Goal: Transaction & Acquisition: Obtain resource

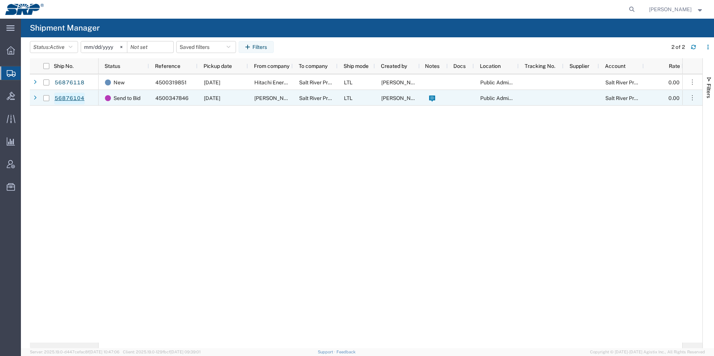
click at [68, 100] on link "56876104" at bounding box center [69, 99] width 31 height 12
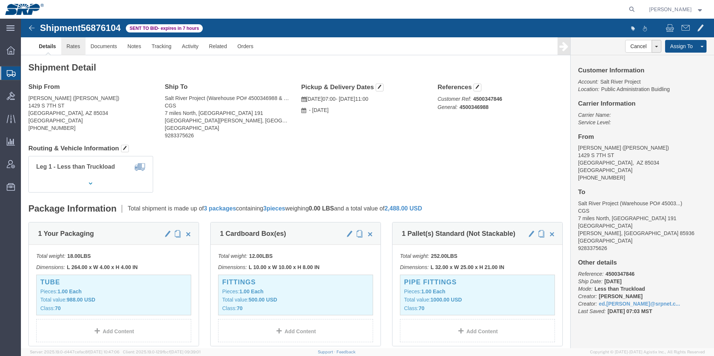
click link "Rates"
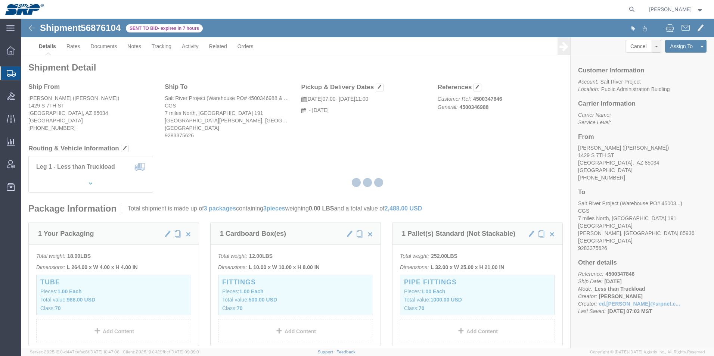
click at [8, 71] on icon at bounding box center [11, 73] width 9 height 7
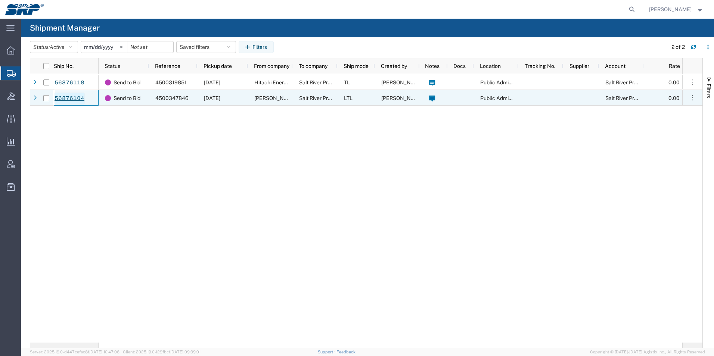
click at [72, 99] on link "56876104" at bounding box center [69, 99] width 31 height 12
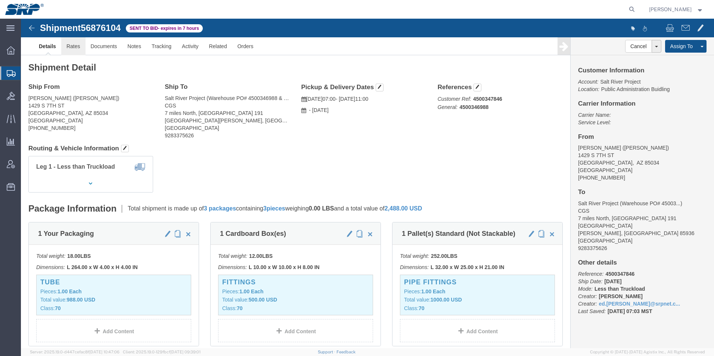
click link "Rates"
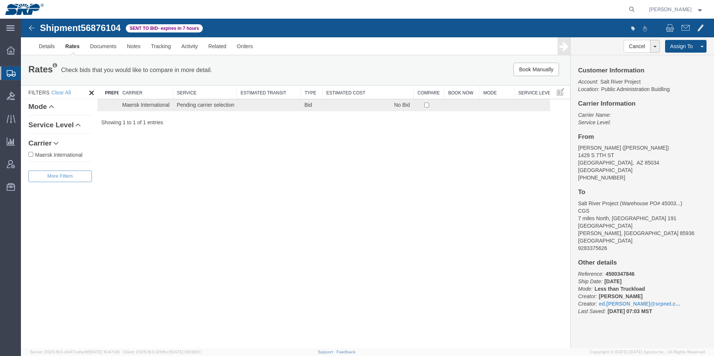
click at [9, 75] on icon at bounding box center [11, 73] width 9 height 7
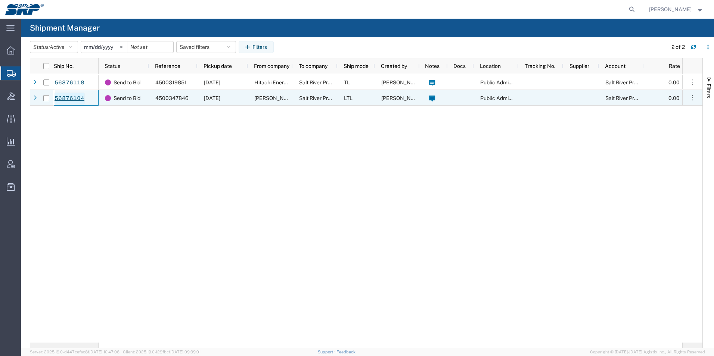
click at [76, 101] on link "56876104" at bounding box center [69, 99] width 31 height 12
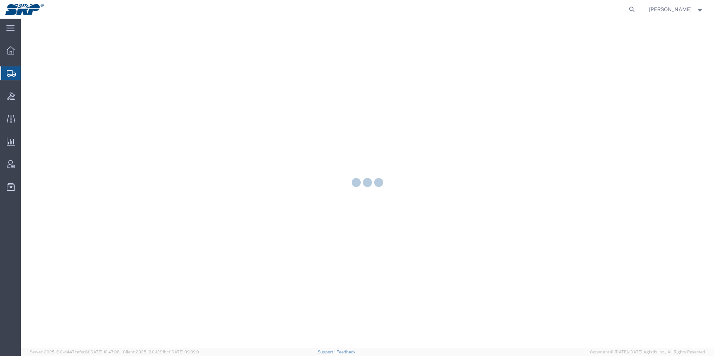
click at [14, 72] on icon at bounding box center [11, 73] width 9 height 7
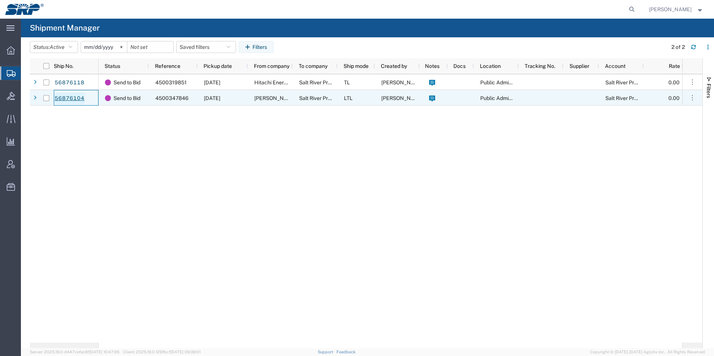
click at [75, 97] on link "56876104" at bounding box center [69, 99] width 31 height 12
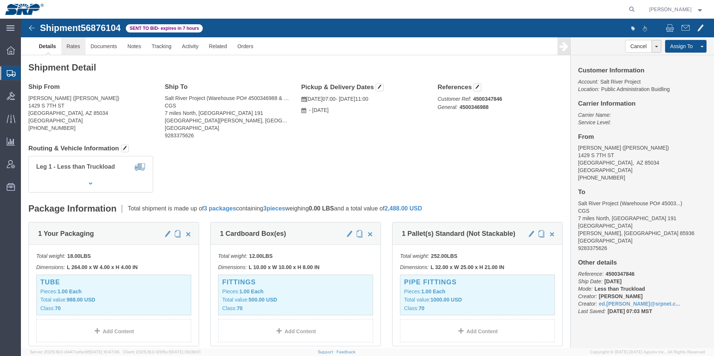
click link "Rates"
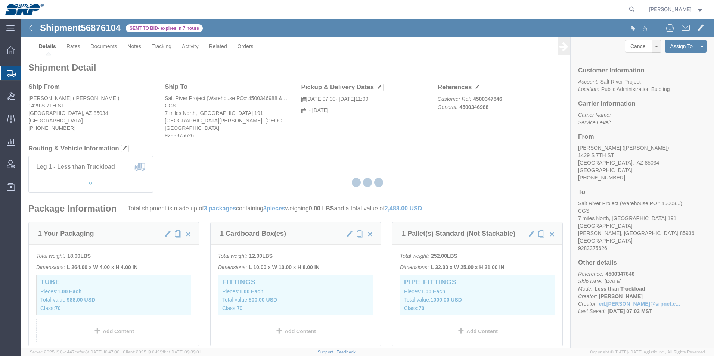
click at [12, 74] on icon at bounding box center [11, 73] width 9 height 7
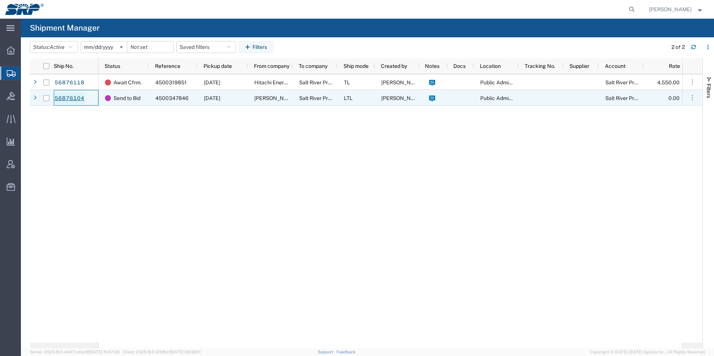
click at [67, 98] on link "56876104" at bounding box center [69, 99] width 31 height 12
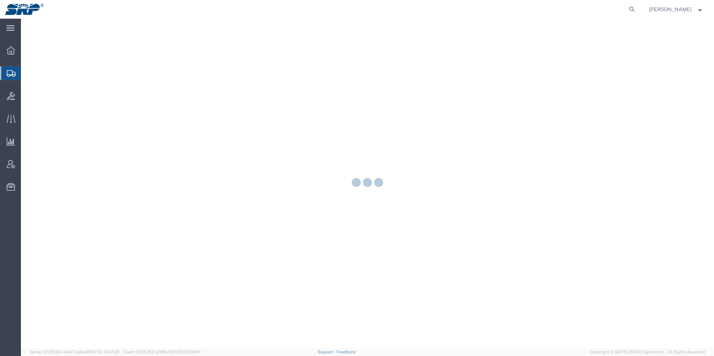
click at [424, 126] on div at bounding box center [367, 184] width 693 height 330
click at [11, 73] on icon at bounding box center [11, 73] width 9 height 7
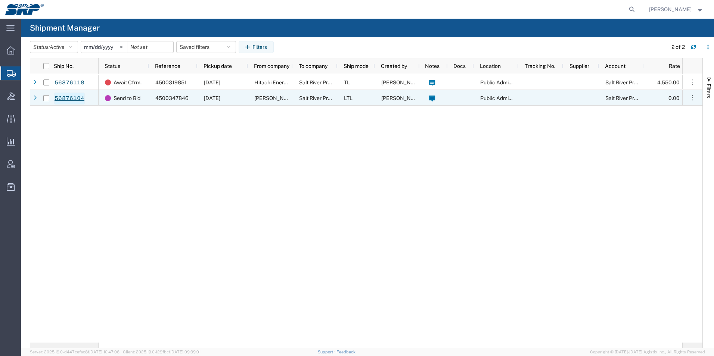
click at [75, 96] on link "56876104" at bounding box center [69, 99] width 31 height 12
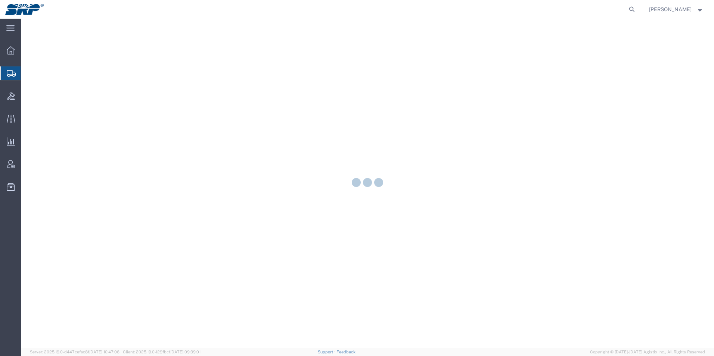
click at [13, 76] on icon at bounding box center [11, 73] width 9 height 7
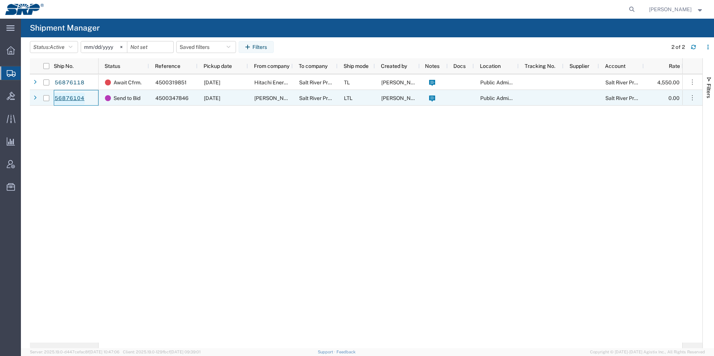
click at [61, 96] on link "56876104" at bounding box center [69, 99] width 31 height 12
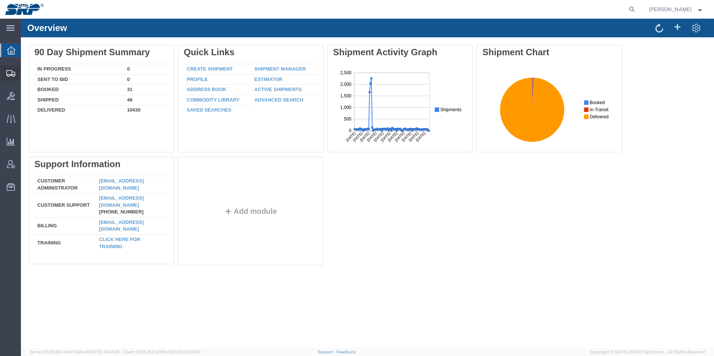
click at [3, 75] on div at bounding box center [10, 73] width 21 height 15
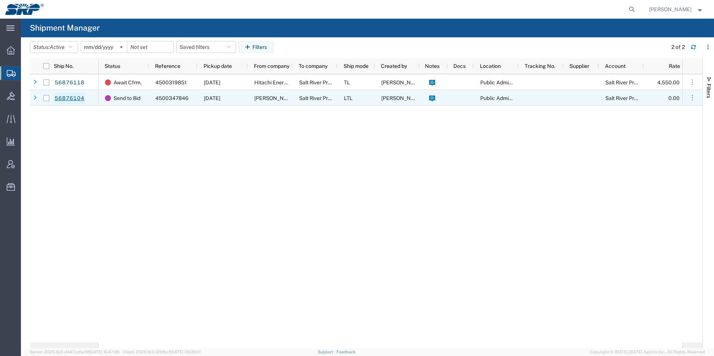
click at [74, 100] on link "56876104" at bounding box center [69, 99] width 31 height 12
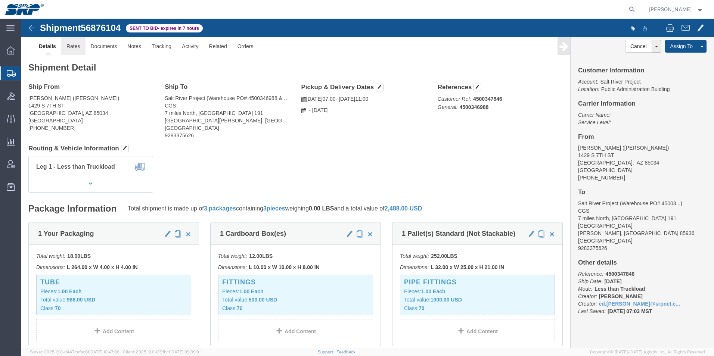
click link "Rates"
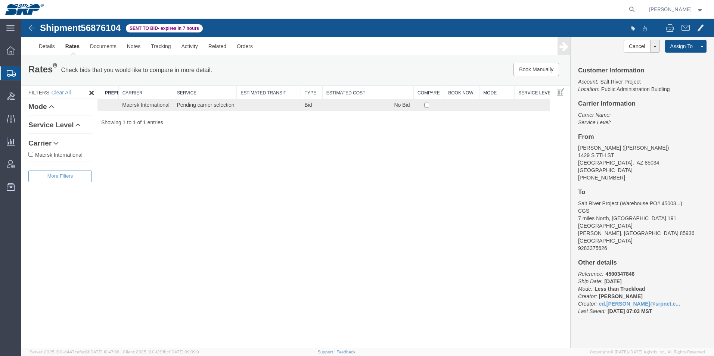
click at [8, 73] on icon at bounding box center [11, 73] width 9 height 7
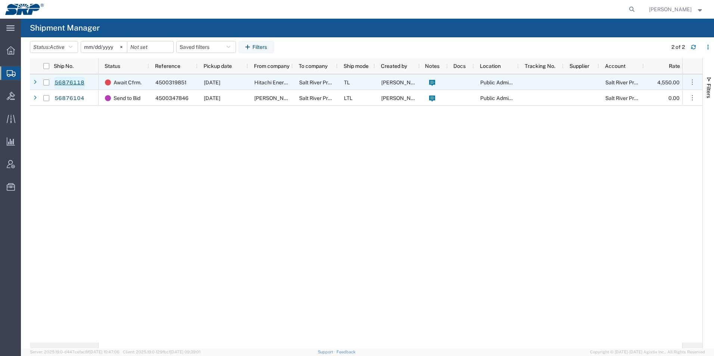
click at [69, 84] on link "56876118" at bounding box center [69, 83] width 31 height 12
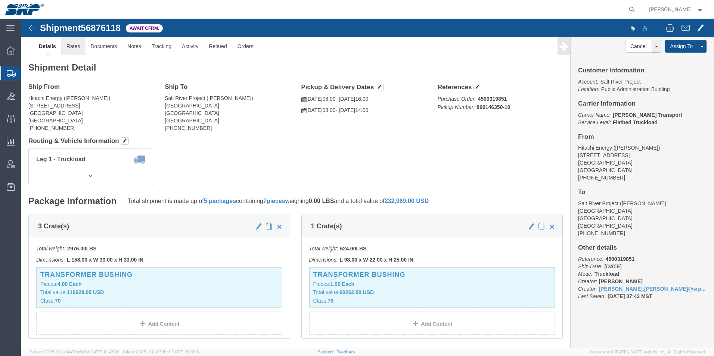
click link "Rates"
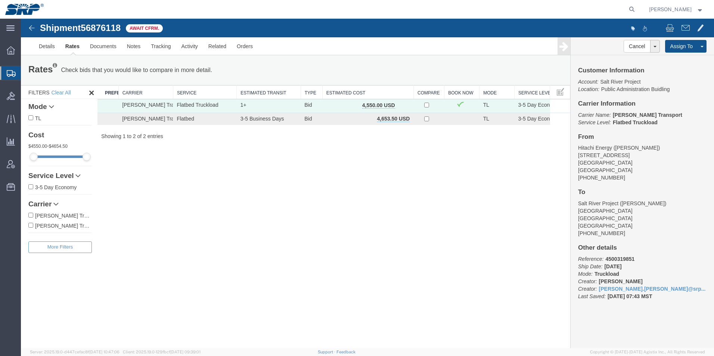
click at [11, 74] on icon at bounding box center [11, 73] width 9 height 7
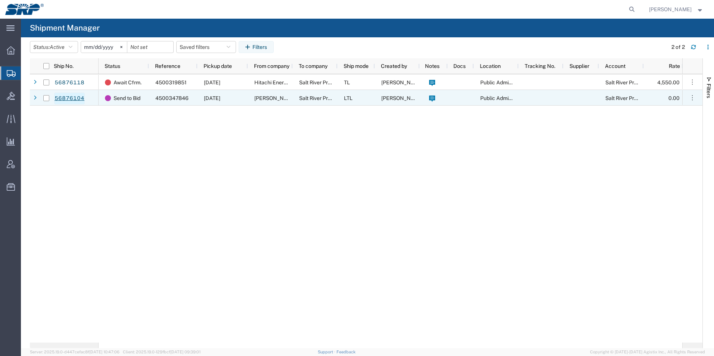
click at [70, 99] on link "56876104" at bounding box center [69, 99] width 31 height 12
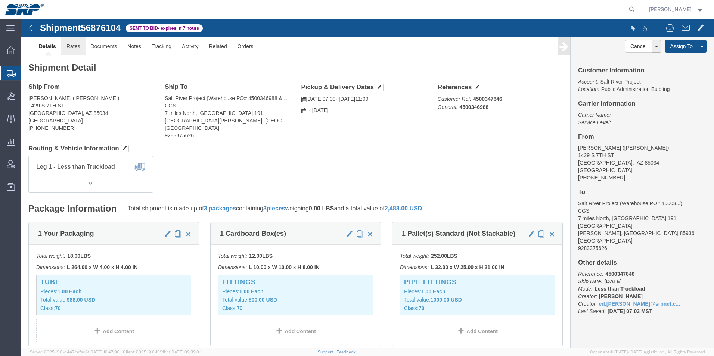
click link "Rates"
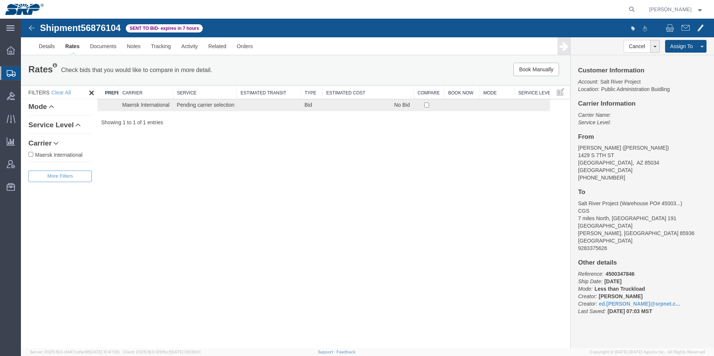
click at [12, 74] on icon at bounding box center [11, 73] width 9 height 7
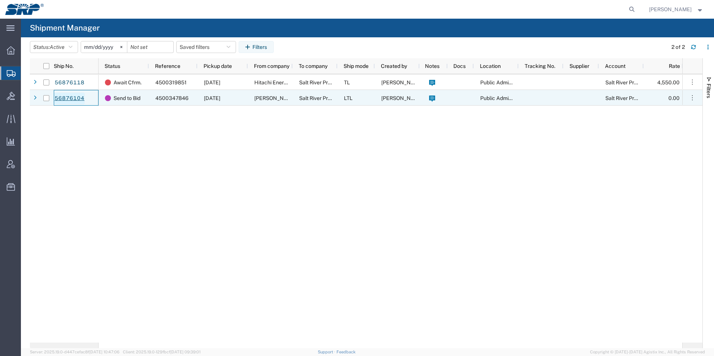
click at [55, 98] on link "56876104" at bounding box center [69, 99] width 31 height 12
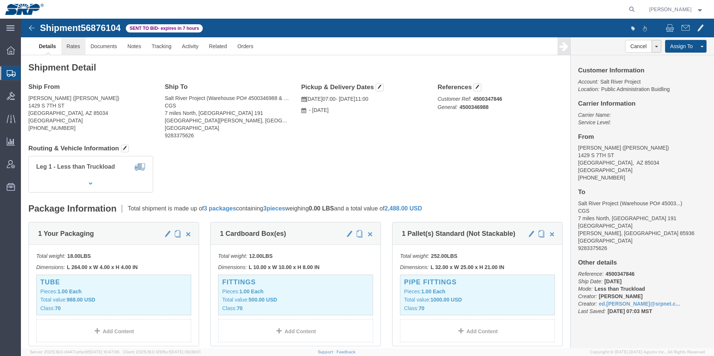
click link "Rates"
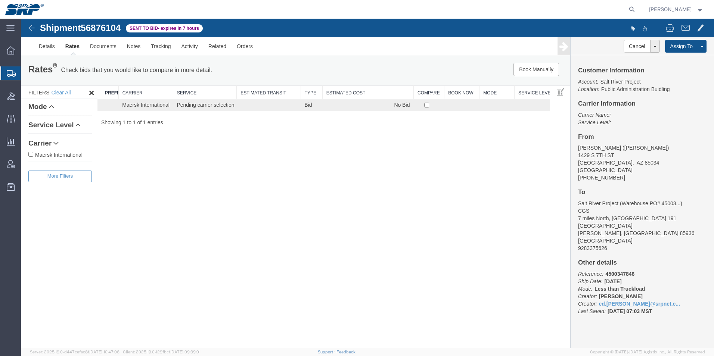
click at [15, 73] on icon at bounding box center [11, 73] width 9 height 7
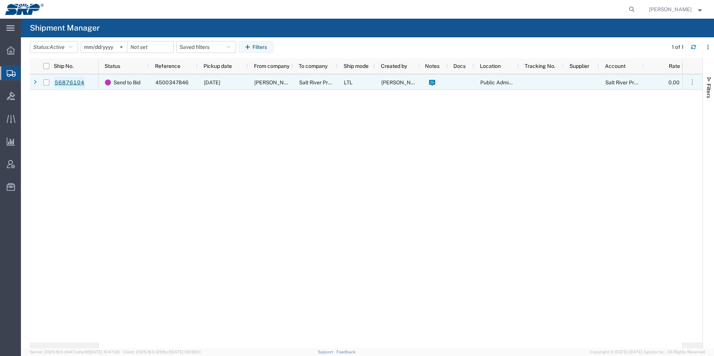
click at [68, 86] on link "56876104" at bounding box center [69, 83] width 31 height 12
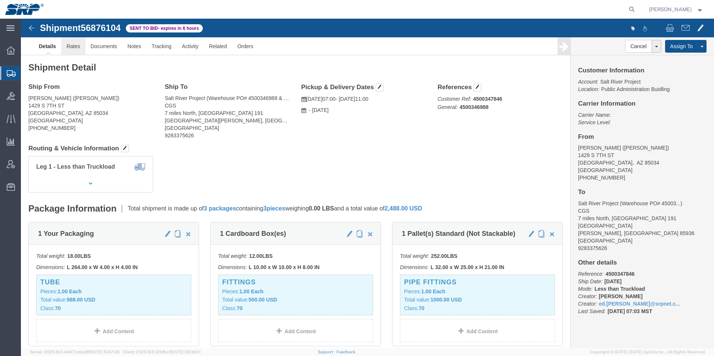
click link "Rates"
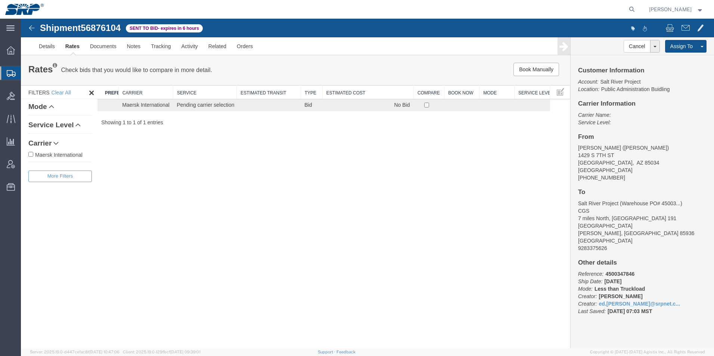
click at [9, 74] on icon at bounding box center [11, 73] width 9 height 7
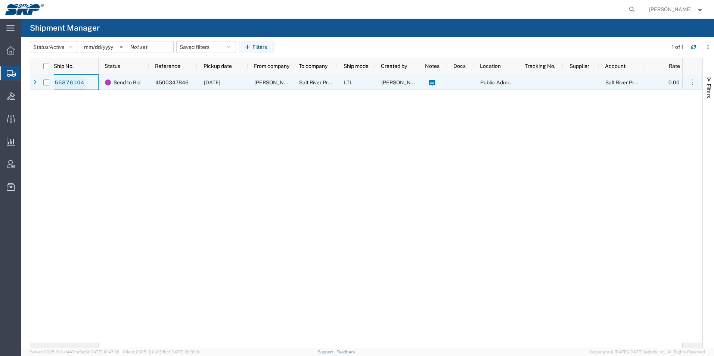
click at [72, 81] on link "56876104" at bounding box center [69, 83] width 31 height 12
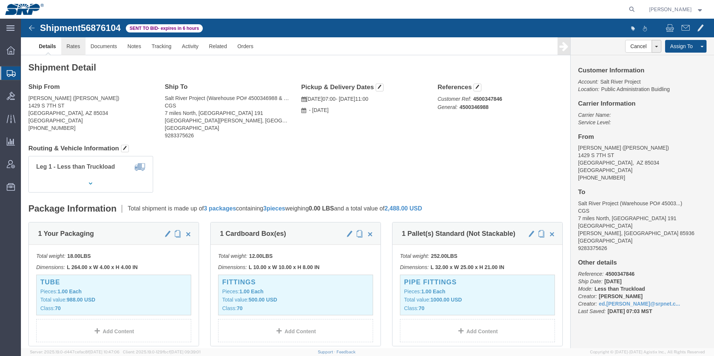
click link "Rates"
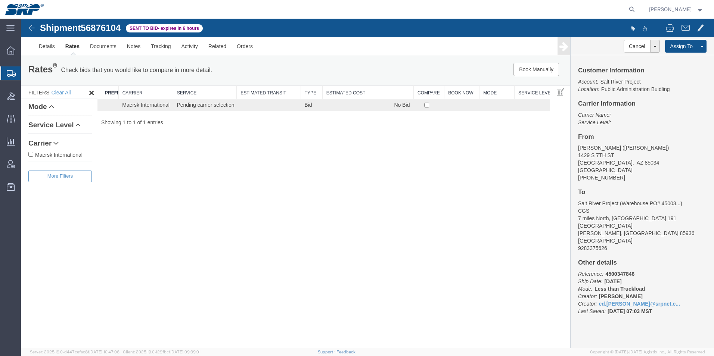
click at [10, 70] on icon at bounding box center [11, 73] width 9 height 7
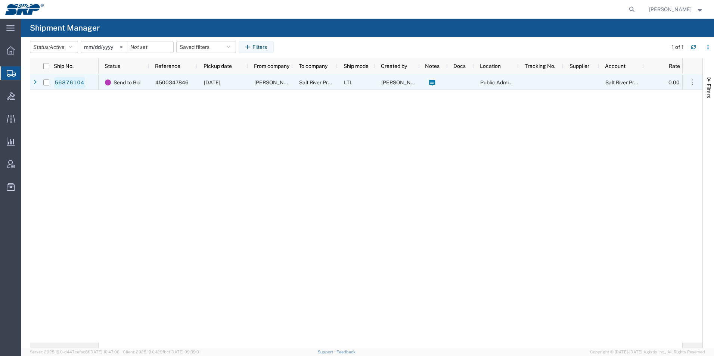
click at [59, 79] on link "56876104" at bounding box center [69, 83] width 31 height 12
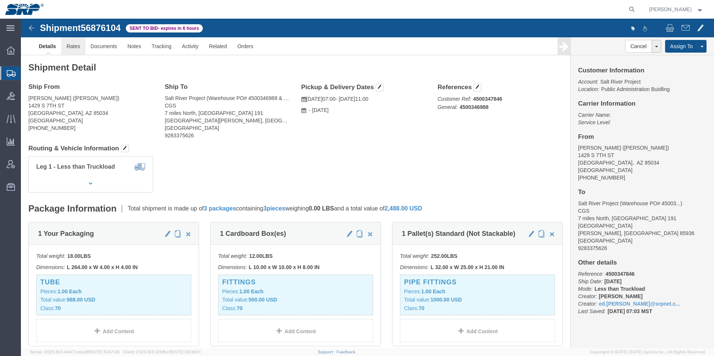
click link "Rates"
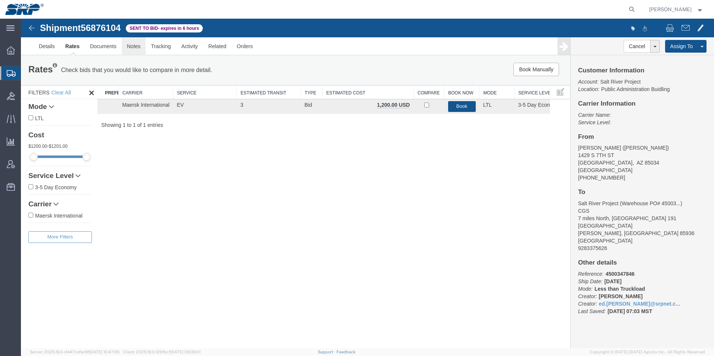
click at [129, 43] on link "Notes" at bounding box center [134, 46] width 24 height 18
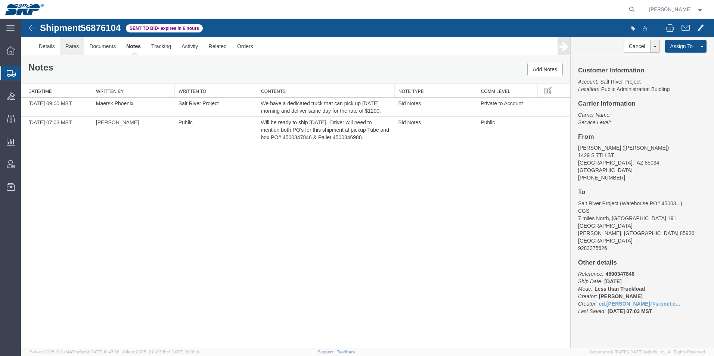
click at [78, 45] on link "Rates" at bounding box center [72, 46] width 24 height 18
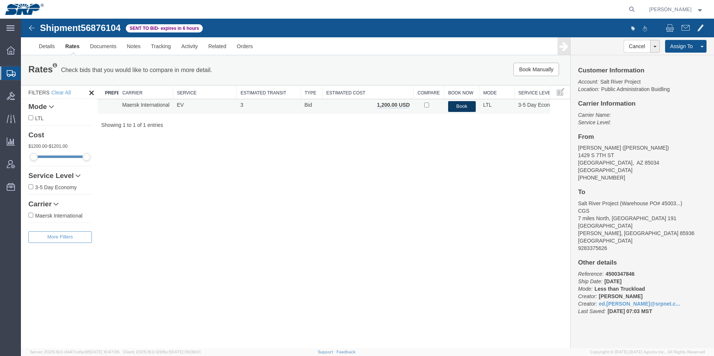
click at [465, 105] on button "Book" at bounding box center [462, 106] width 28 height 11
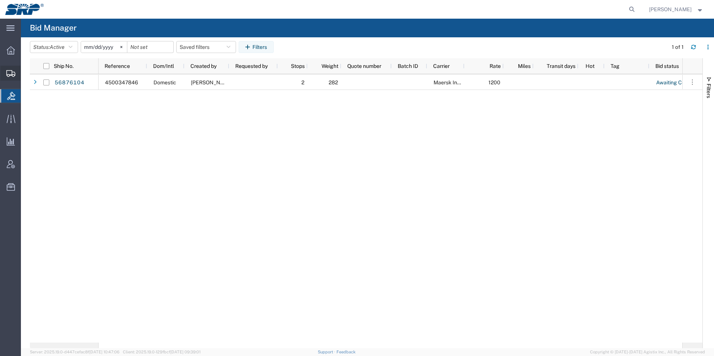
click at [14, 75] on icon at bounding box center [10, 73] width 9 height 7
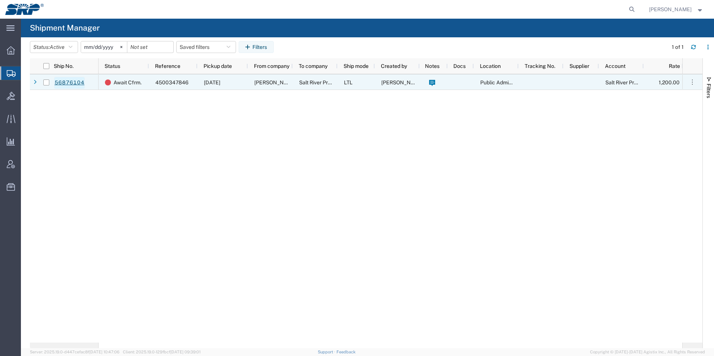
click at [74, 84] on link "56876104" at bounding box center [69, 83] width 31 height 12
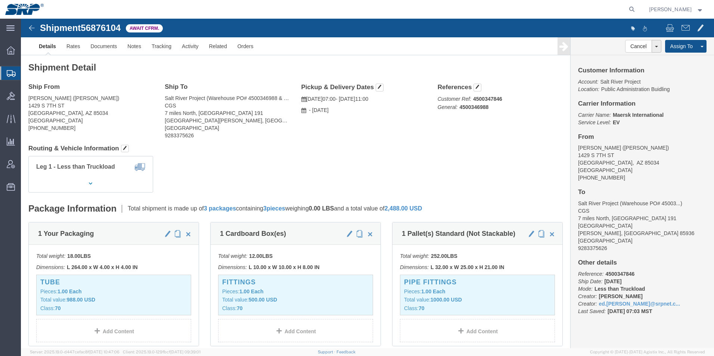
click at [7, 74] on icon at bounding box center [11, 73] width 9 height 7
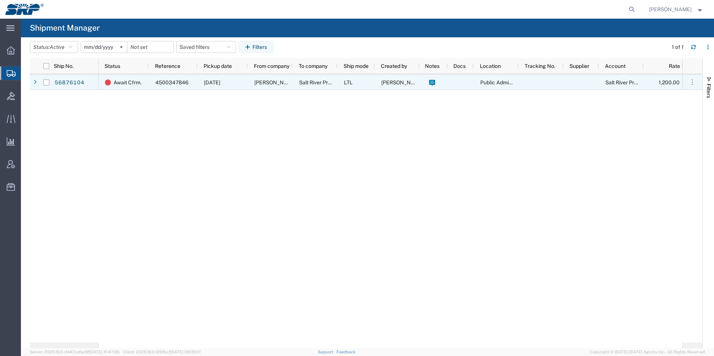
click at [63, 76] on div "56876104" at bounding box center [76, 82] width 45 height 16
click at [62, 81] on link "56876104" at bounding box center [69, 83] width 31 height 12
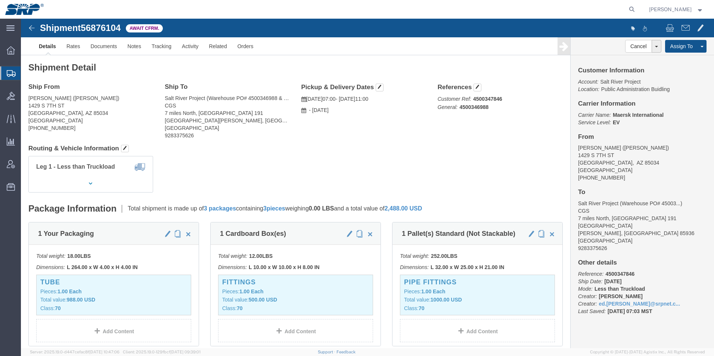
click at [7, 71] on icon at bounding box center [11, 73] width 9 height 7
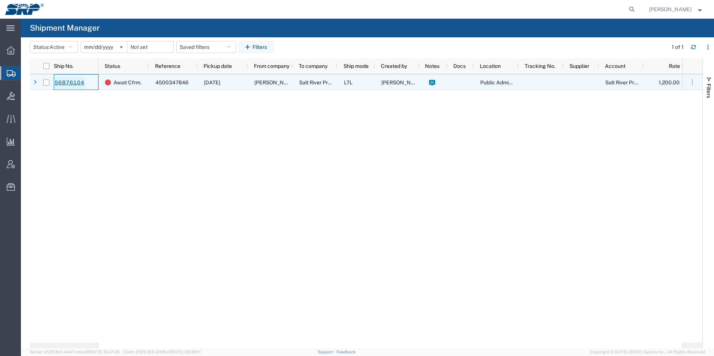
click at [72, 81] on link "56876104" at bounding box center [69, 83] width 31 height 12
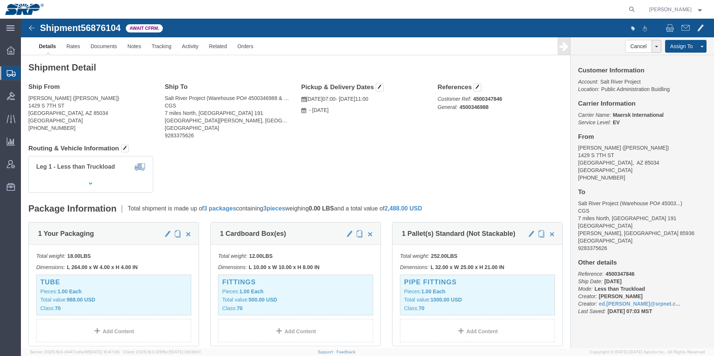
click at [8, 69] on div at bounding box center [10, 72] width 21 height 13
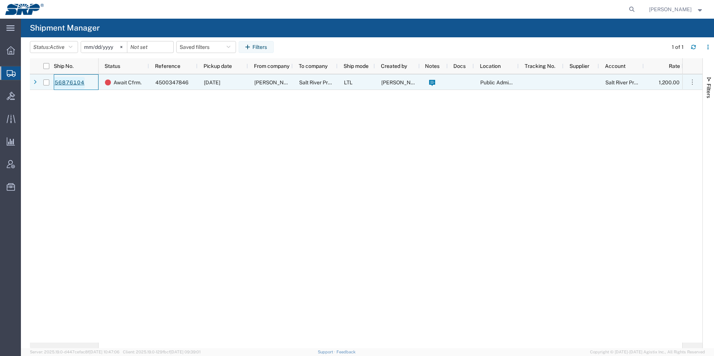
click at [71, 83] on link "56876104" at bounding box center [69, 83] width 31 height 12
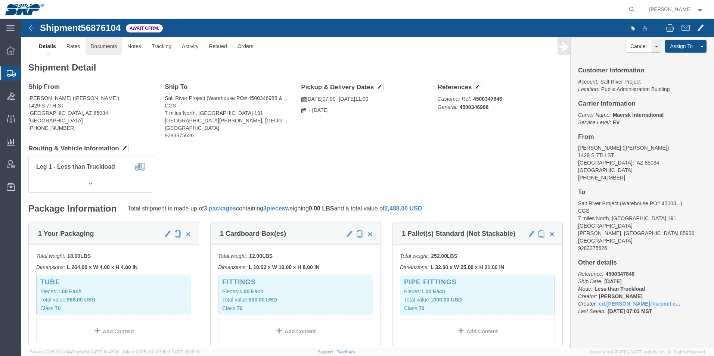
click link "Documents"
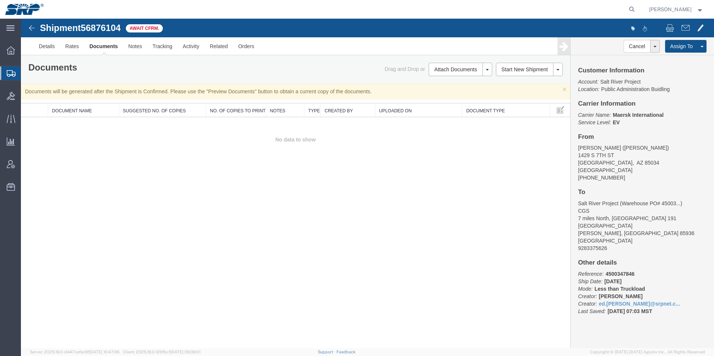
click at [11, 73] on icon at bounding box center [11, 73] width 9 height 7
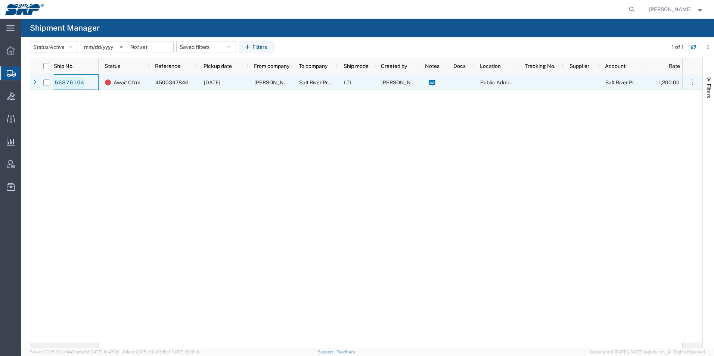
click at [64, 84] on link "56876104" at bounding box center [69, 83] width 31 height 12
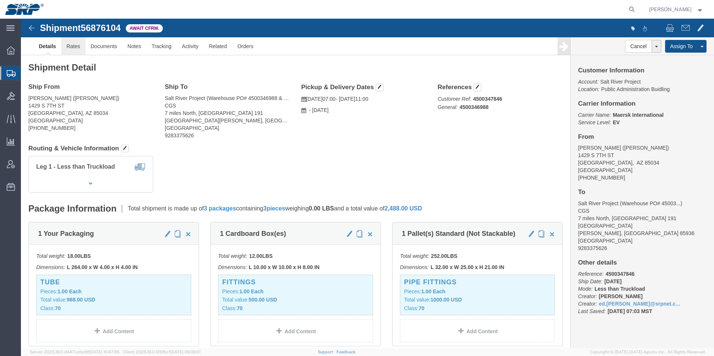
click link "Rates"
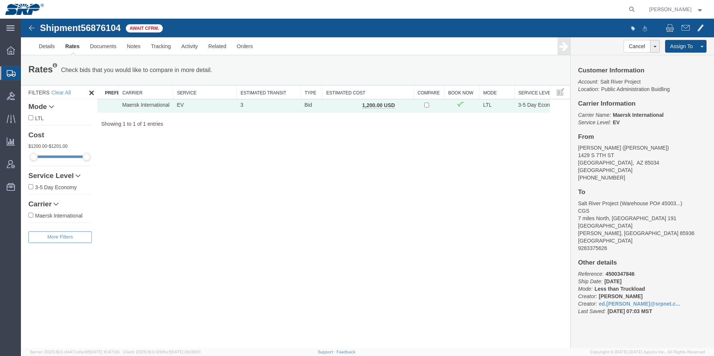
click at [10, 70] on icon at bounding box center [11, 73] width 9 height 7
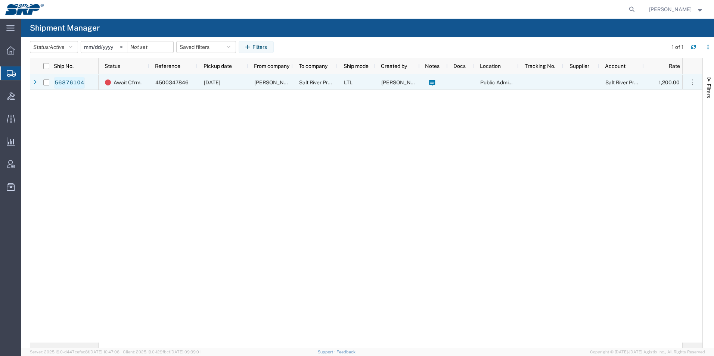
click at [68, 84] on link "56876104" at bounding box center [69, 83] width 31 height 12
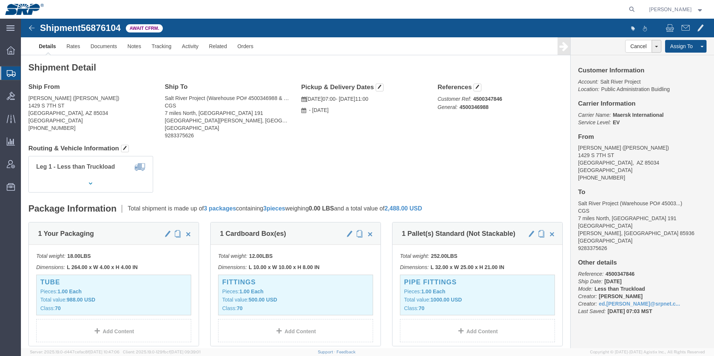
click at [7, 72] on icon at bounding box center [11, 73] width 9 height 7
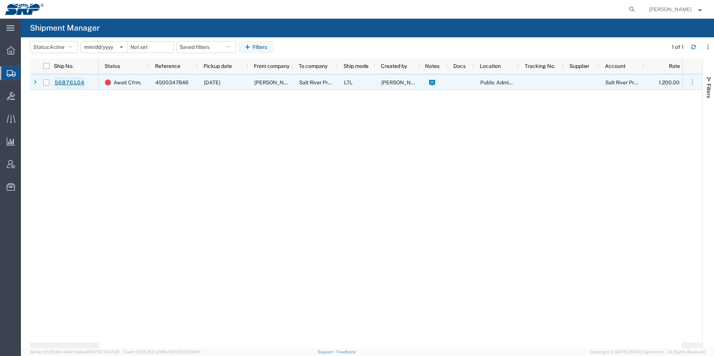
click at [67, 80] on link "56876104" at bounding box center [69, 83] width 31 height 12
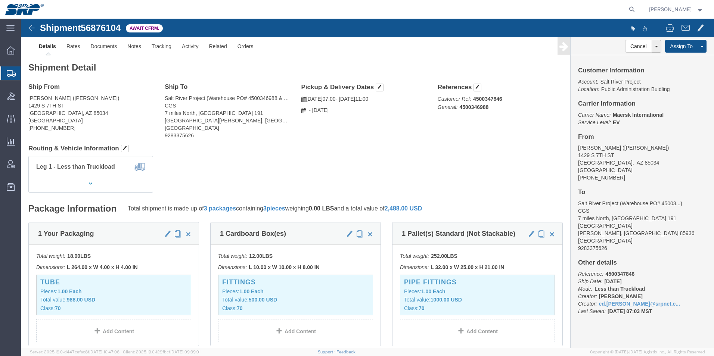
click at [7, 70] on icon at bounding box center [11, 73] width 9 height 7
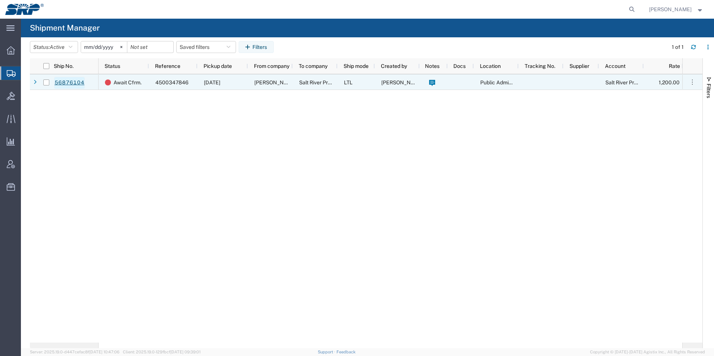
click at [74, 85] on link "56876104" at bounding box center [69, 83] width 31 height 12
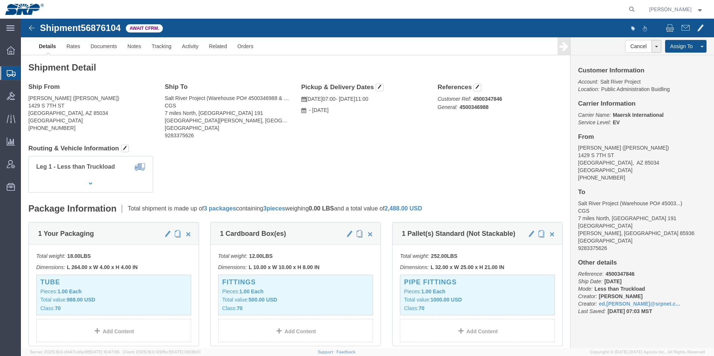
click at [10, 69] on svg-icon at bounding box center [11, 72] width 9 height 7
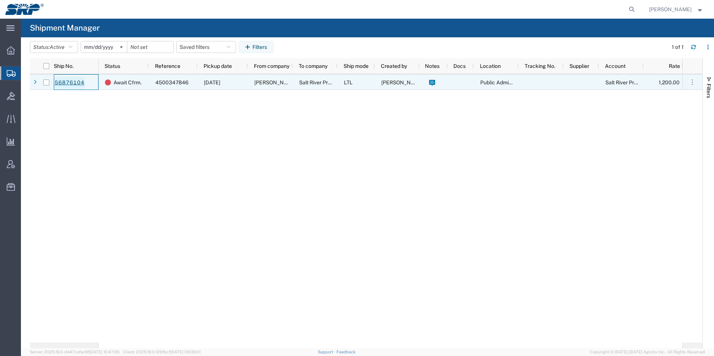
click at [69, 84] on link "56876104" at bounding box center [69, 83] width 31 height 12
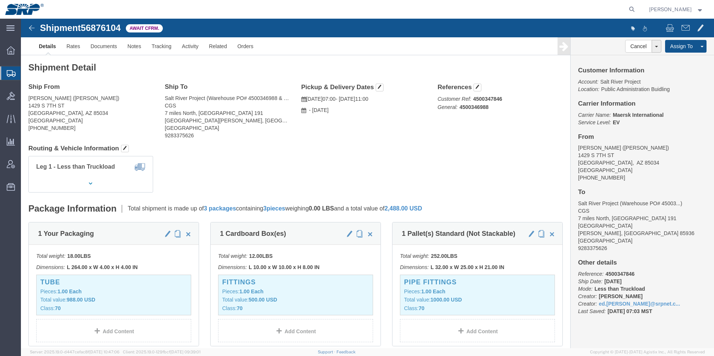
click at [10, 74] on icon at bounding box center [11, 73] width 9 height 7
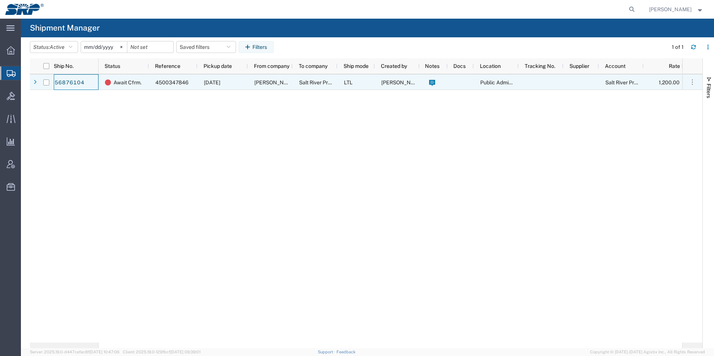
click at [58, 74] on div "56876104" at bounding box center [76, 82] width 45 height 16
click at [63, 83] on link "56876104" at bounding box center [69, 83] width 31 height 12
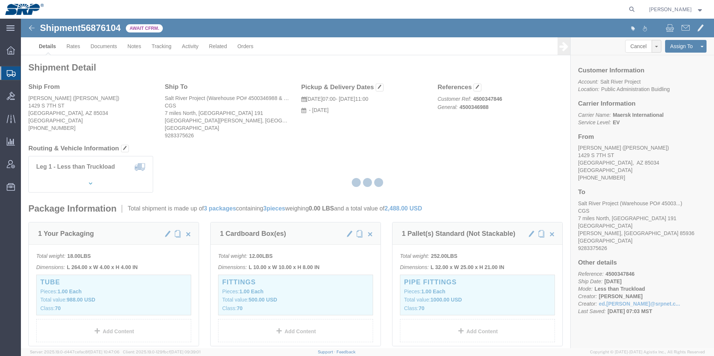
click at [12, 74] on icon at bounding box center [11, 73] width 9 height 7
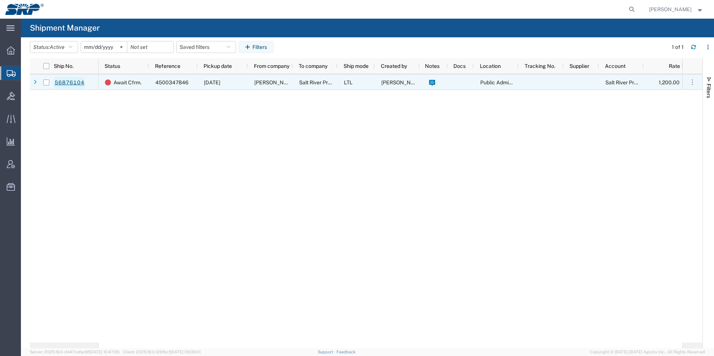
click at [66, 85] on link "56876104" at bounding box center [69, 83] width 31 height 12
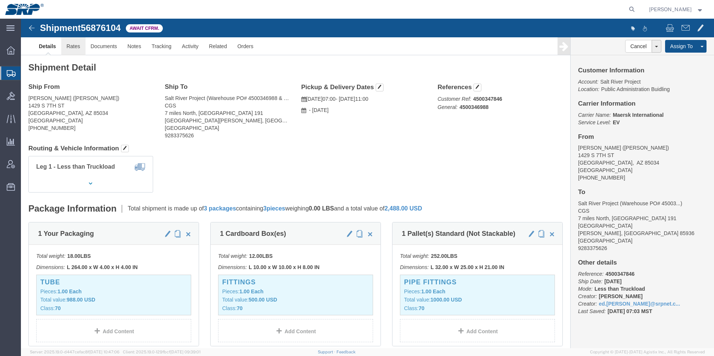
click link "Rates"
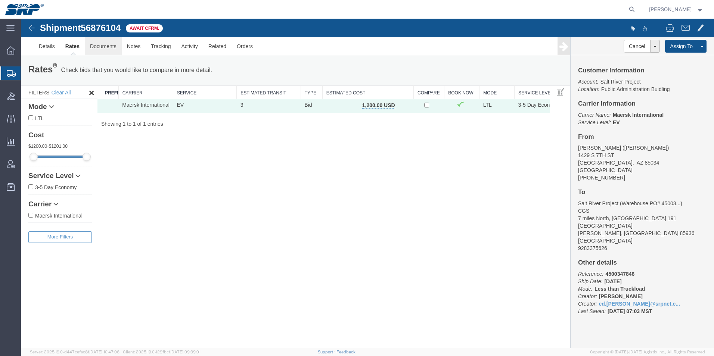
click at [88, 47] on link "Documents" at bounding box center [103, 46] width 37 height 18
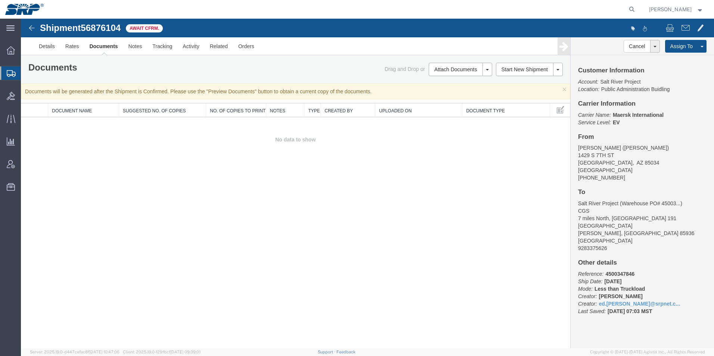
click at [15, 78] on div at bounding box center [10, 72] width 21 height 13
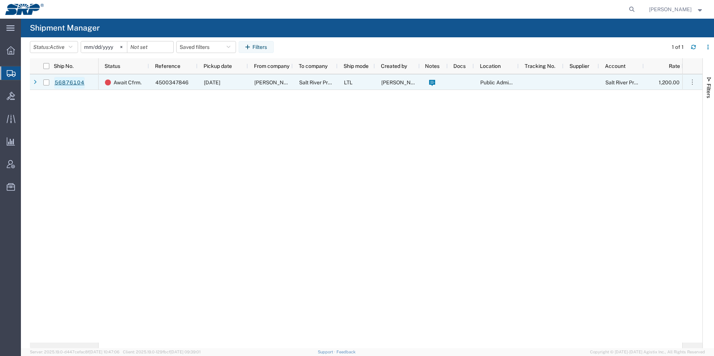
click at [61, 82] on link "56876104" at bounding box center [69, 83] width 31 height 12
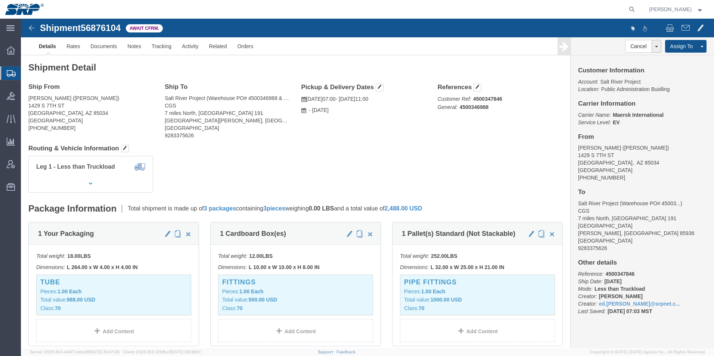
click h1 "Shipment 56876104"
click link "Activity"
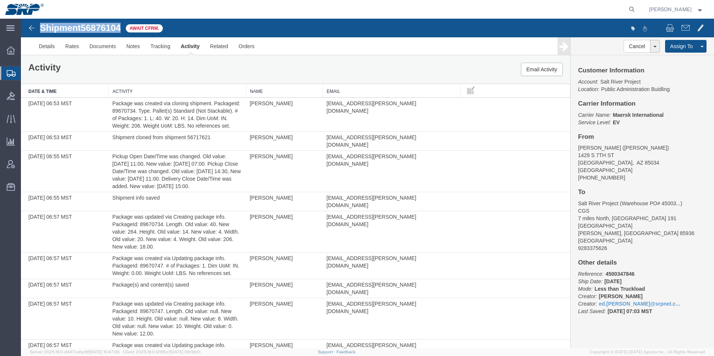
drag, startPoint x: 41, startPoint y: 26, endPoint x: 122, endPoint y: 29, distance: 80.4
click at [121, 29] on h1 "Shipment 56876104" at bounding box center [80, 28] width 81 height 10
click at [100, 45] on link "Documents" at bounding box center [102, 46] width 37 height 18
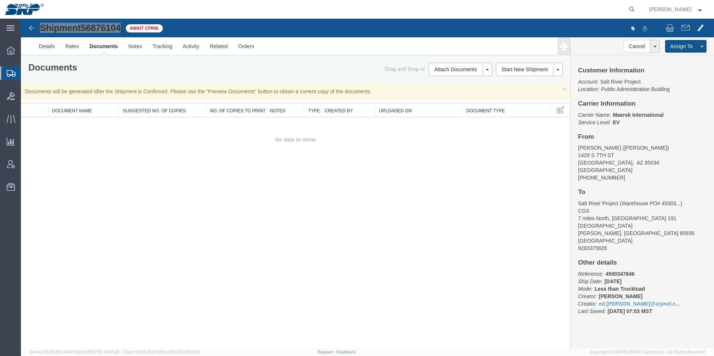
click at [10, 76] on icon at bounding box center [11, 73] width 9 height 7
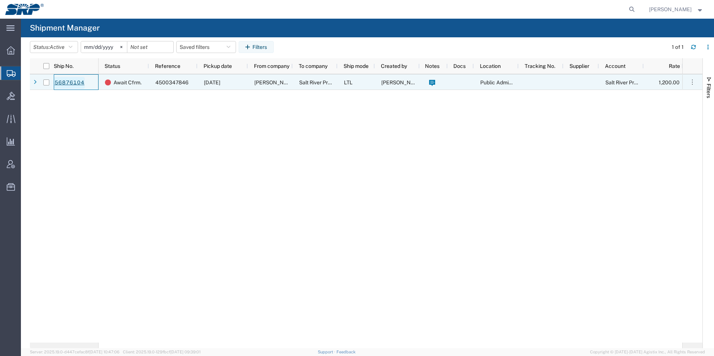
click at [67, 84] on link "56876104" at bounding box center [69, 83] width 31 height 12
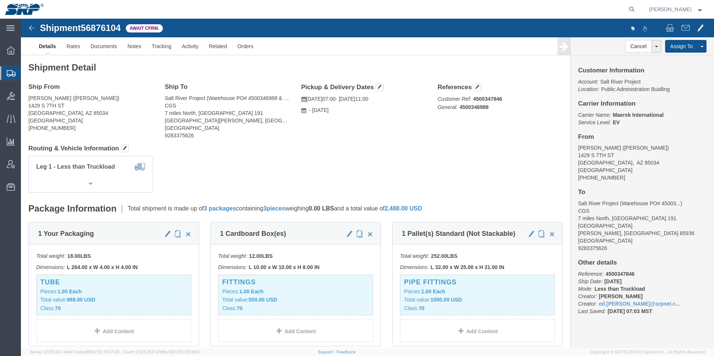
click at [12, 78] on div at bounding box center [10, 72] width 21 height 13
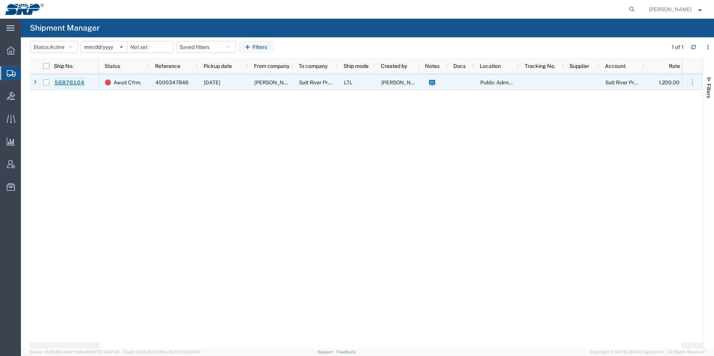
click at [58, 80] on link "56876104" at bounding box center [69, 83] width 31 height 12
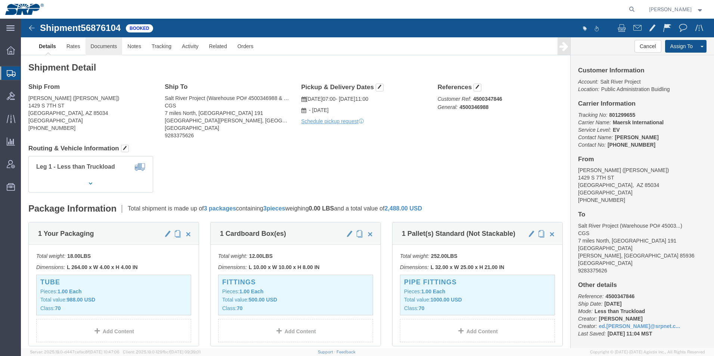
click link "Documents"
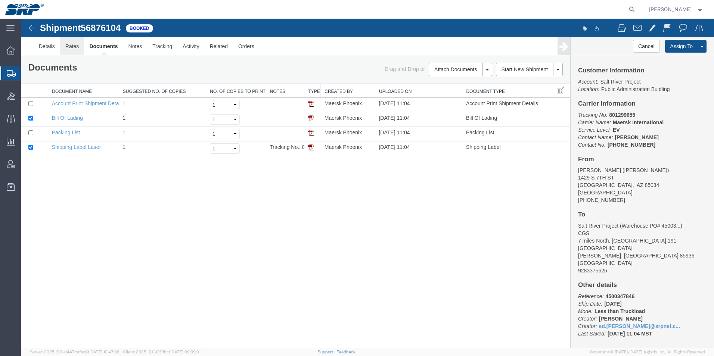
click at [77, 51] on link "Rates" at bounding box center [72, 46] width 24 height 18
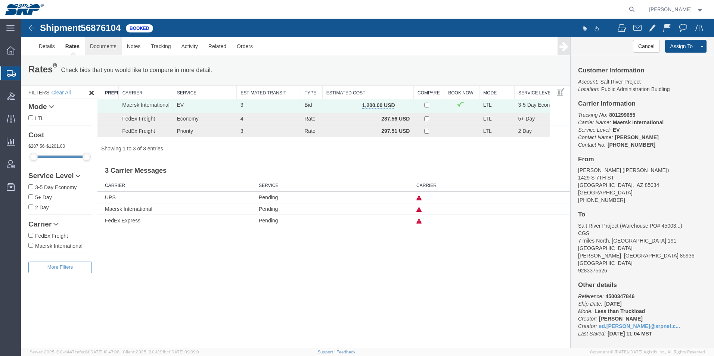
click at [100, 47] on link "Documents" at bounding box center [103, 46] width 37 height 18
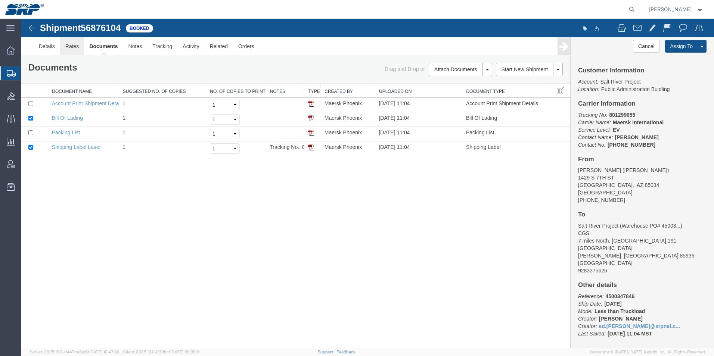
click at [70, 49] on link "Rates" at bounding box center [72, 46] width 24 height 18
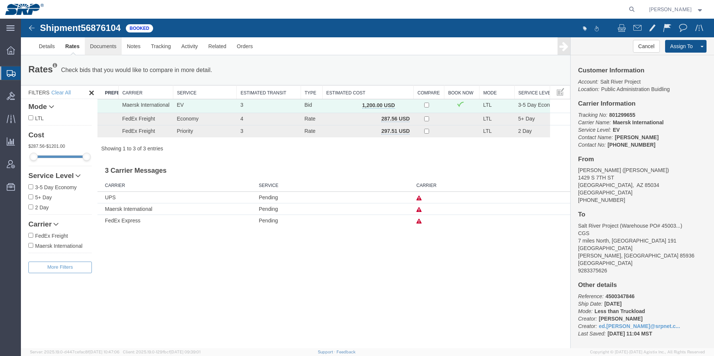
click at [102, 43] on link "Documents" at bounding box center [103, 46] width 37 height 18
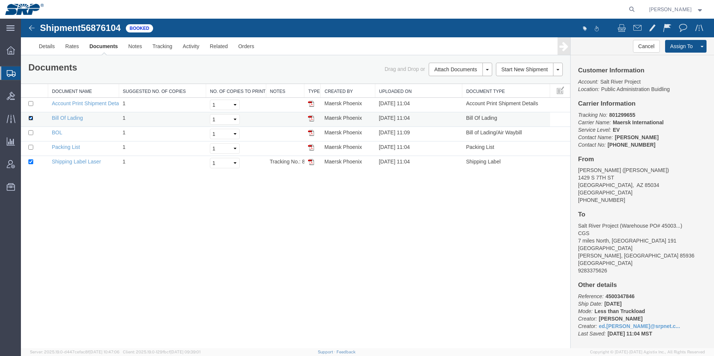
click at [30, 118] on input "checkbox" at bounding box center [30, 118] width 5 height 5
checkbox input "false"
click at [31, 165] on td at bounding box center [34, 163] width 27 height 15
click at [31, 135] on input "checkbox" at bounding box center [30, 132] width 5 height 5
checkbox input "true"
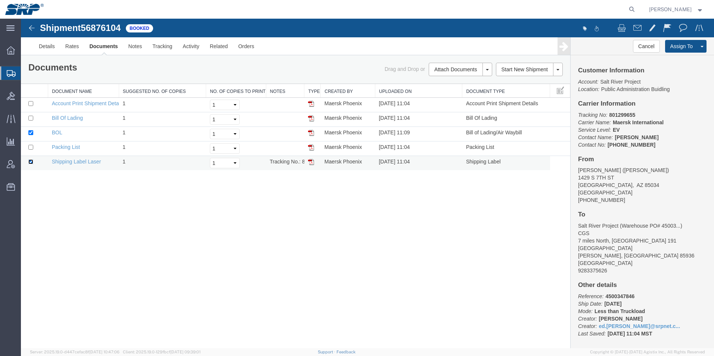
click at [31, 162] on input "checkbox" at bounding box center [30, 162] width 5 height 5
checkbox input "false"
click at [437, 93] on link "Email Documents" at bounding box center [459, 93] width 65 height 11
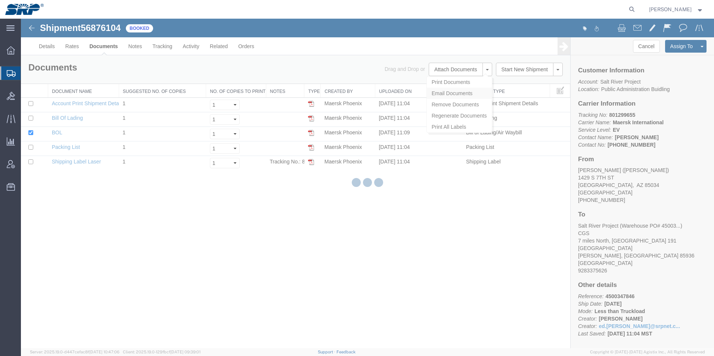
checkbox input "true"
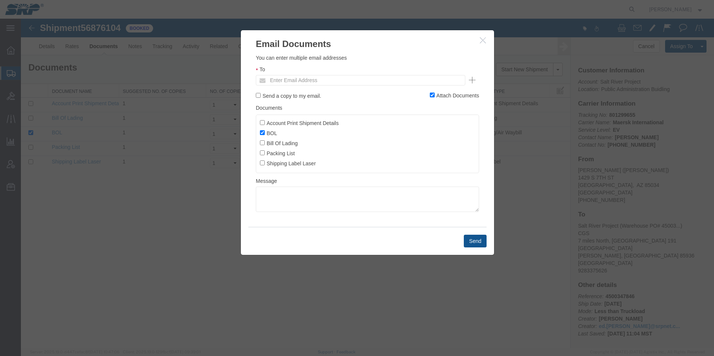
click at [413, 79] on ul "Enter Email Address" at bounding box center [361, 80] width 210 height 10
type input "ed.s"
type input "[EMAIL_ADDRESS][PERSON_NAME][DOMAIN_NAME]"
click at [473, 237] on button "Send" at bounding box center [475, 241] width 23 height 13
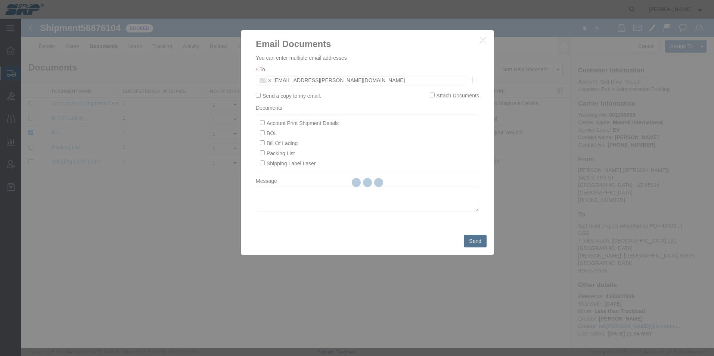
checkbox input "false"
